Goal: Navigation & Orientation: Go to known website

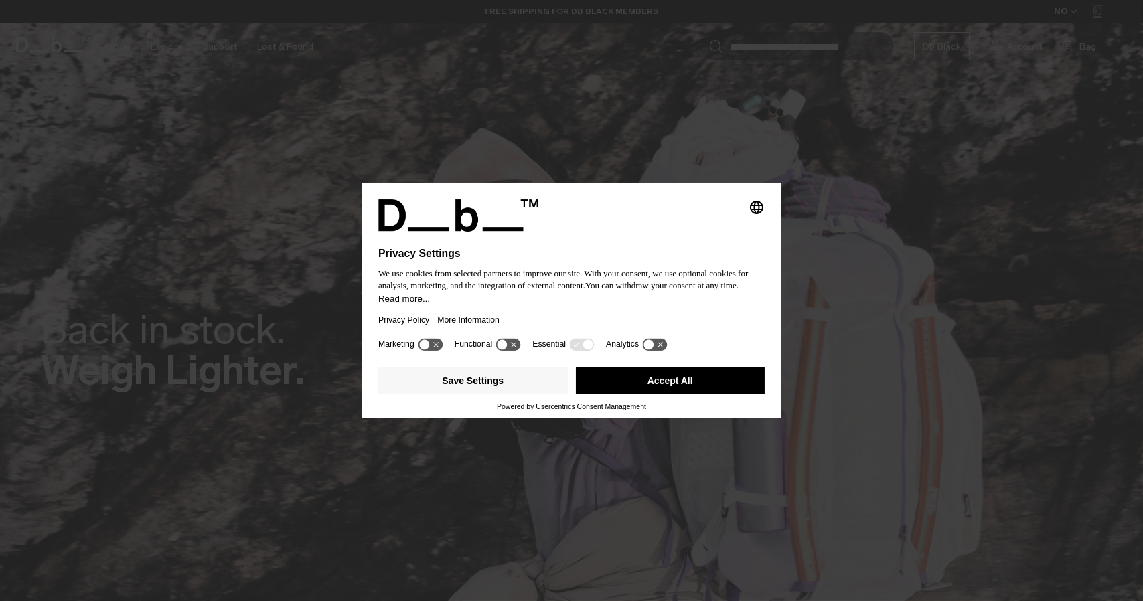
click at [634, 378] on button "Accept All" at bounding box center [671, 381] width 190 height 27
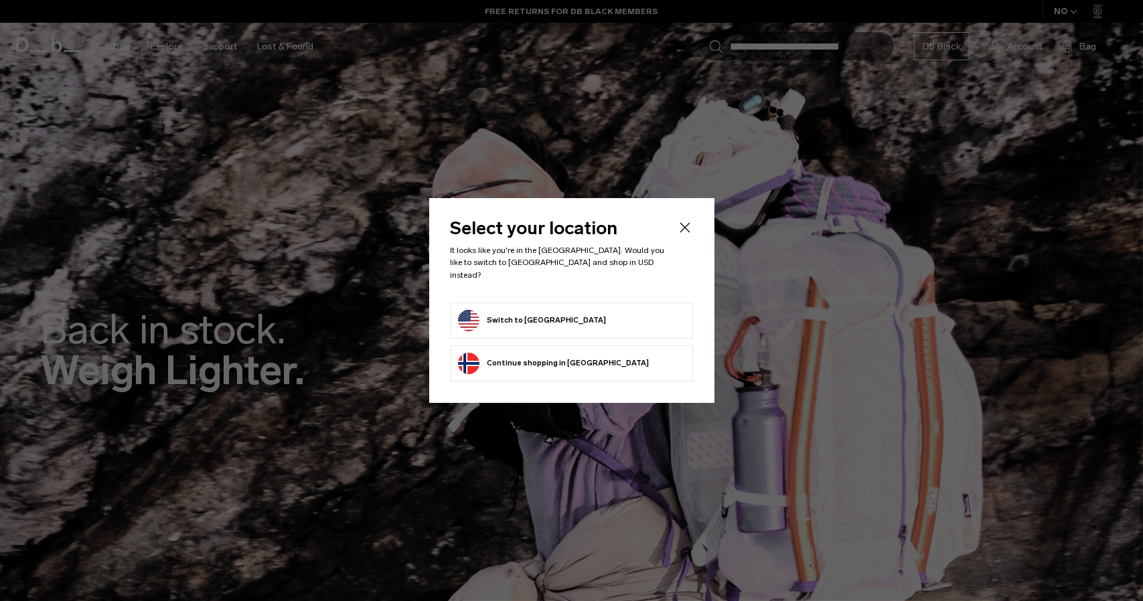
click at [596, 323] on form "Switch to [GEOGRAPHIC_DATA]" at bounding box center [572, 320] width 228 height 21
drag, startPoint x: 524, startPoint y: 321, endPoint x: 513, endPoint y: 312, distance: 14.8
click at [522, 318] on button "Switch to [GEOGRAPHIC_DATA]" at bounding box center [532, 320] width 149 height 21
